Goal: Find specific page/section: Find specific page/section

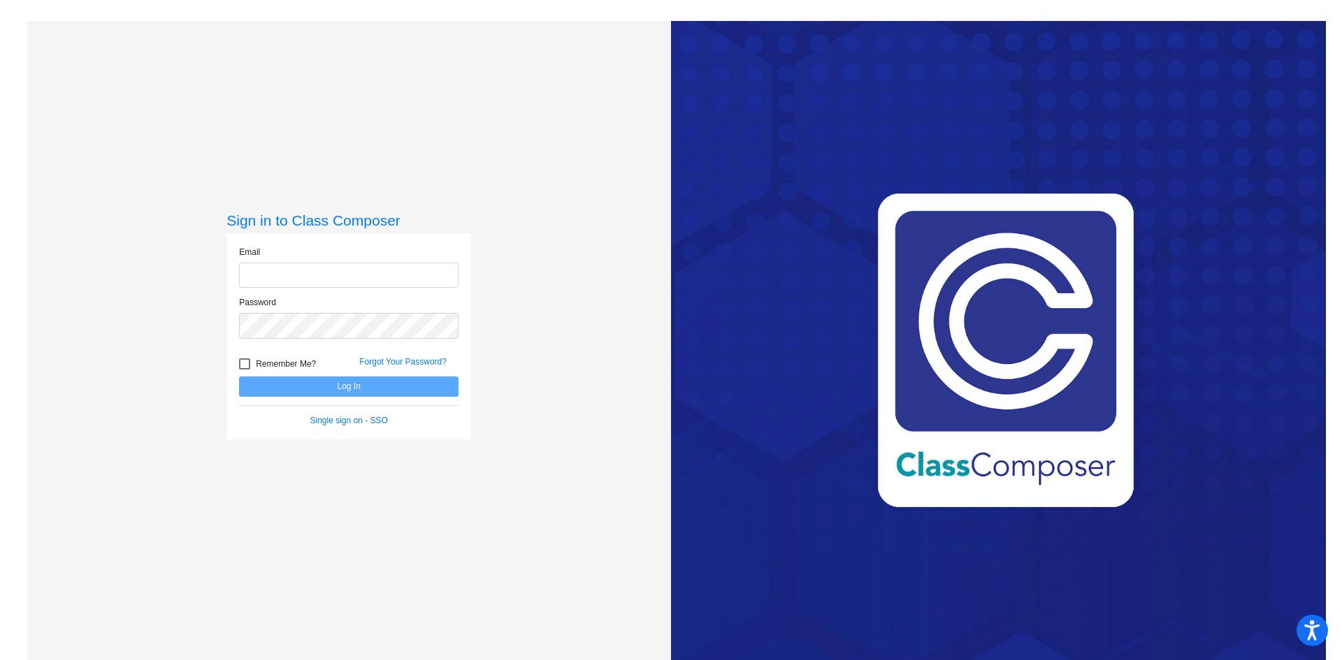
type input "[EMAIL_ADDRESS][DOMAIN_NAME]"
click at [240, 361] on div at bounding box center [244, 364] width 11 height 11
click at [244, 370] on input "Remember Me?" at bounding box center [244, 370] width 1 height 1
checkbox input "true"
click at [289, 393] on button "Log In" at bounding box center [348, 387] width 219 height 20
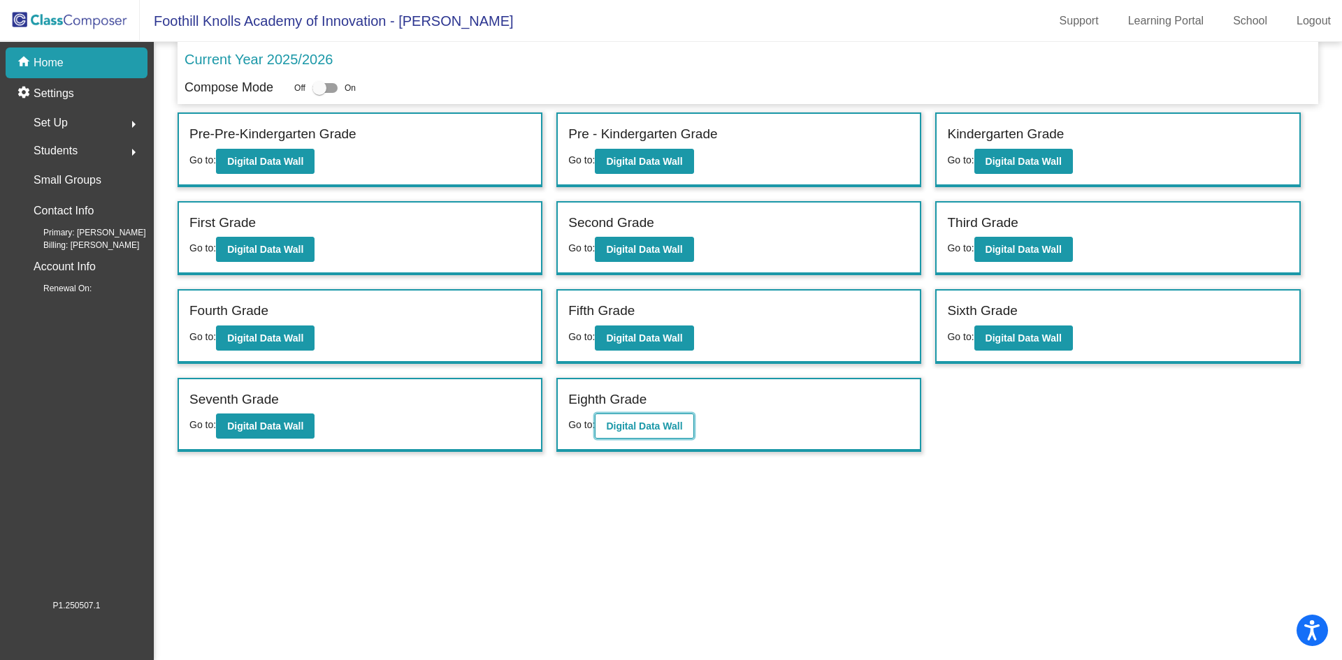
click at [640, 427] on b "Digital Data Wall" at bounding box center [644, 426] width 76 height 11
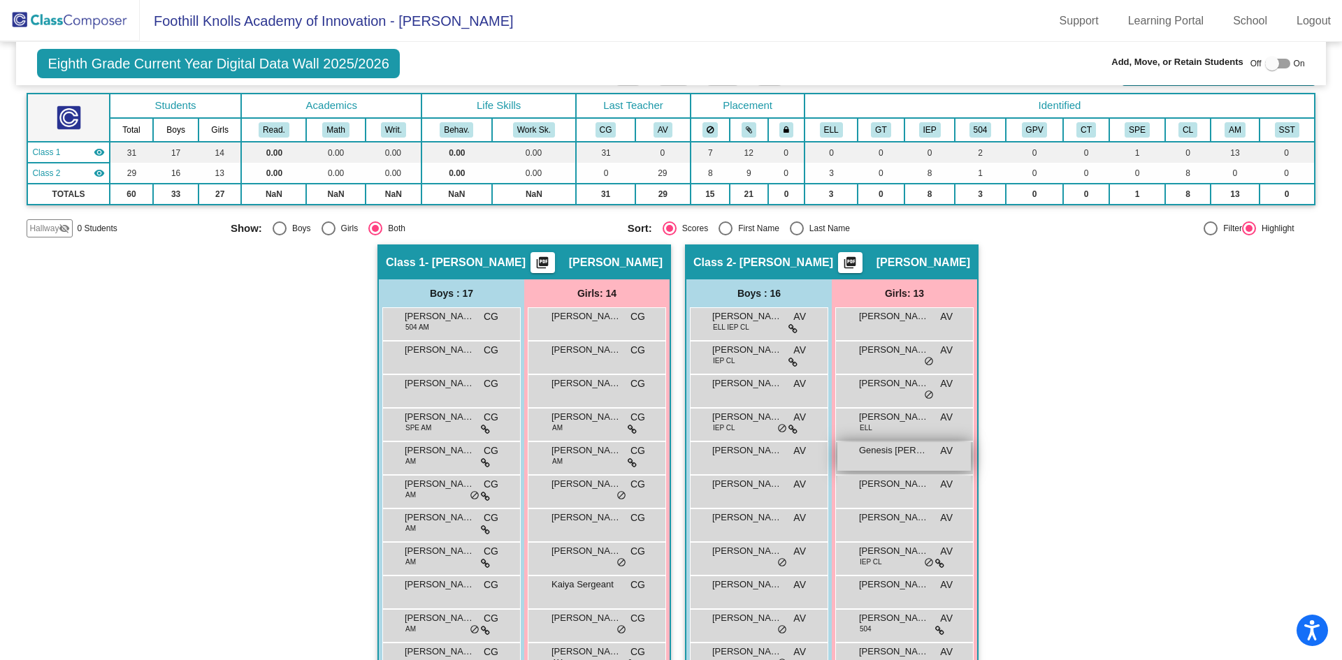
scroll to position [32, 0]
